Goal: Task Accomplishment & Management: Manage account settings

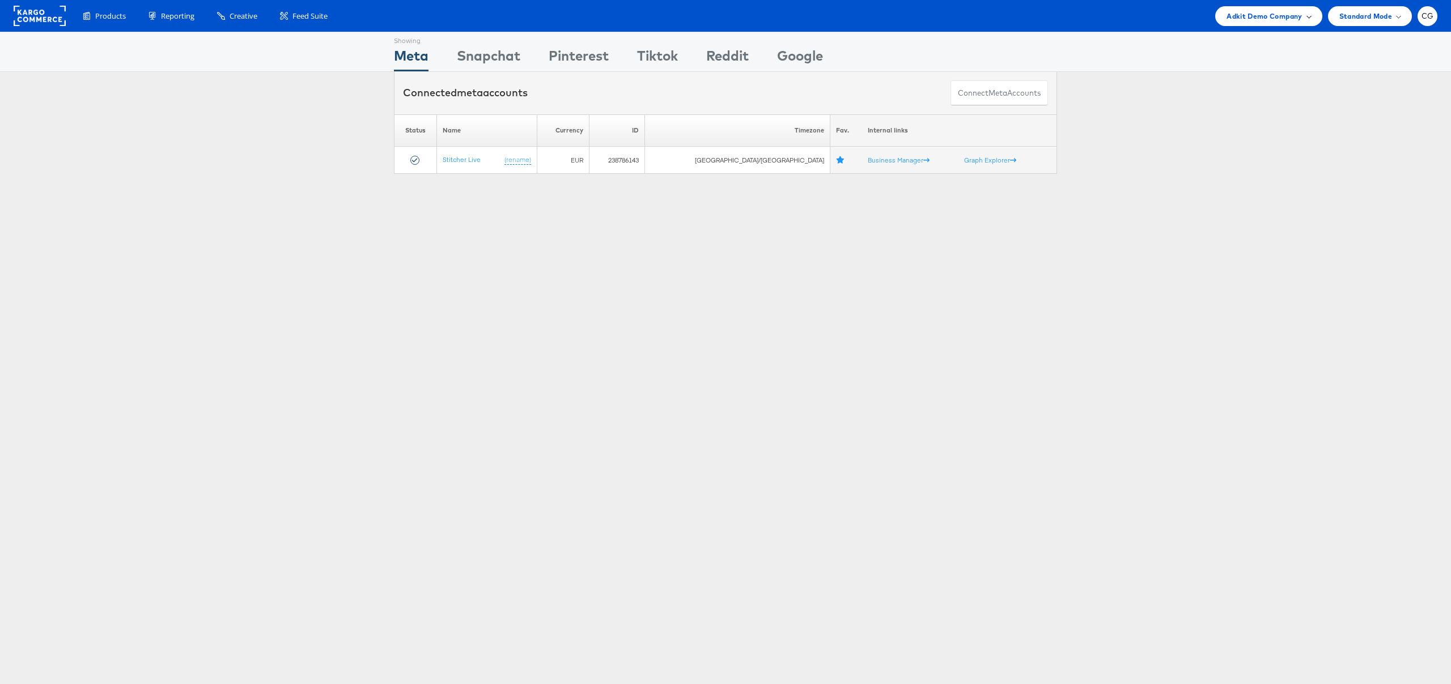
click at [1279, 21] on span "Adkit Demo Company" at bounding box center [1263, 16] width 75 height 12
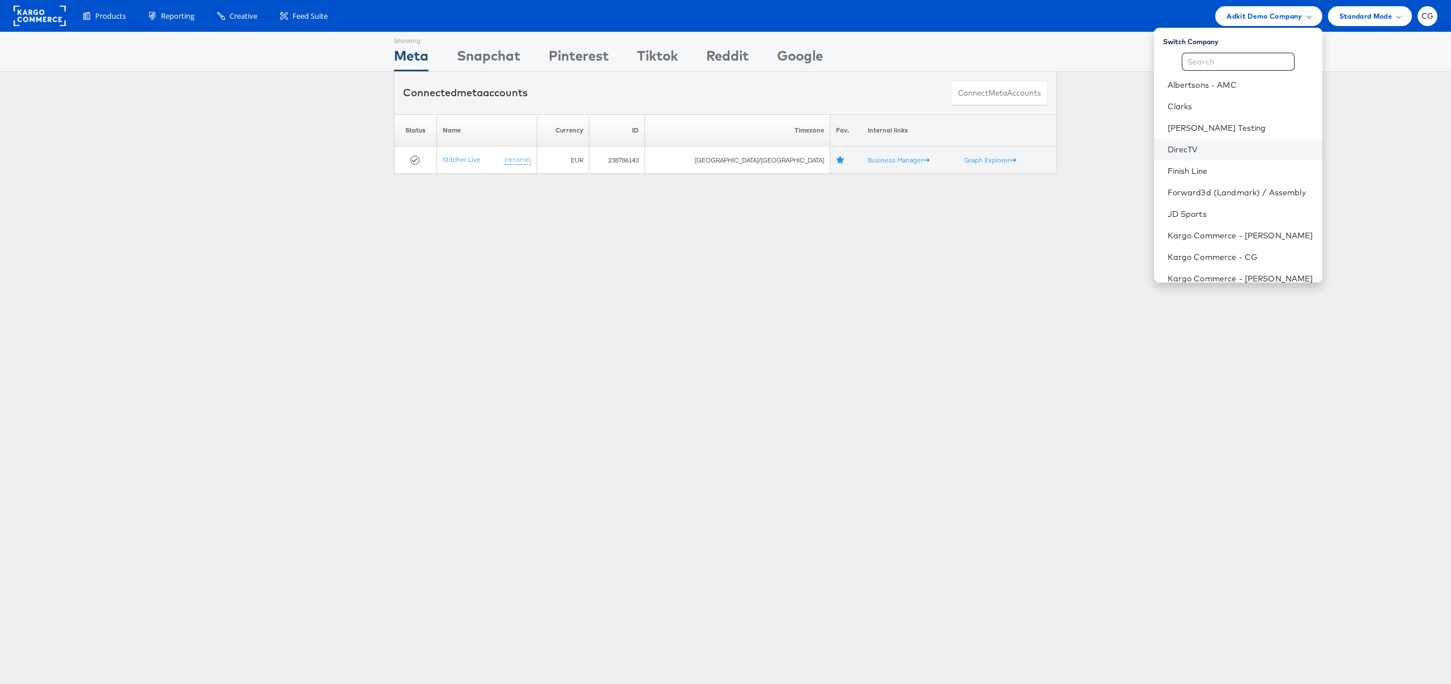
click at [1189, 150] on link "DirecTV" at bounding box center [1240, 149] width 146 height 11
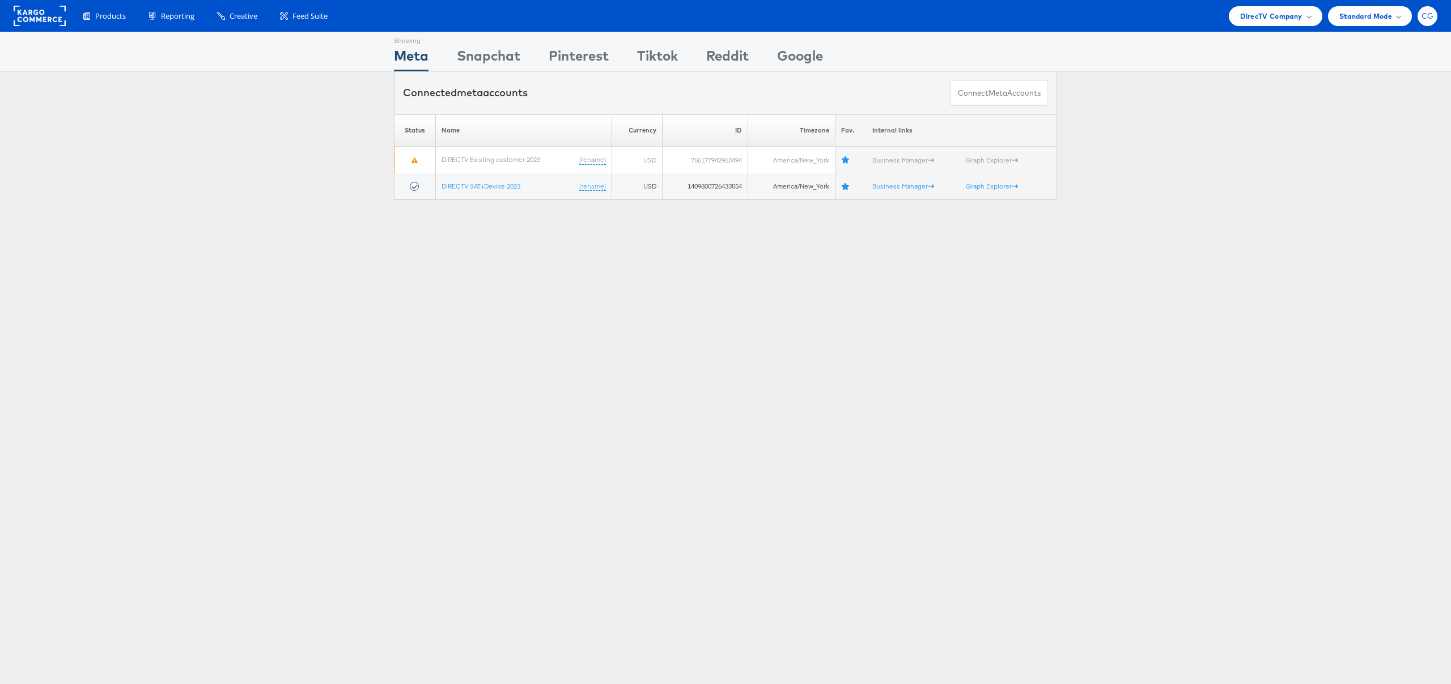
click at [1425, 19] on span "CG" at bounding box center [1427, 15] width 12 height 7
click at [1353, 108] on div "ADKIT" at bounding box center [1346, 108] width 31 height 13
